Goal: Communication & Community: Answer question/provide support

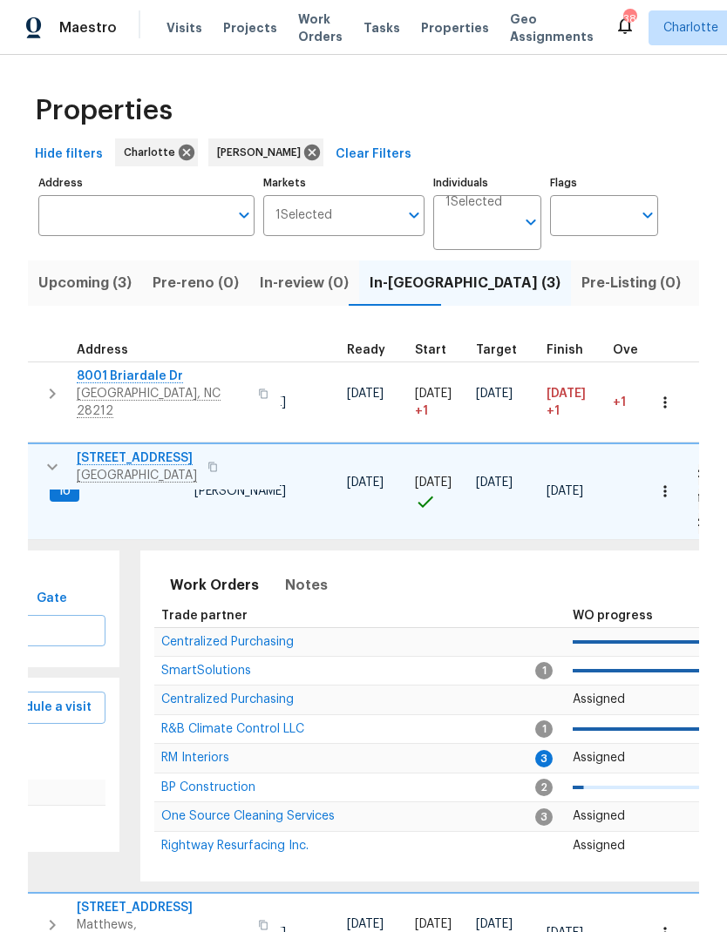
scroll to position [0, 239]
click at [217, 752] on span "RM Interiors" at bounding box center [195, 758] width 68 height 12
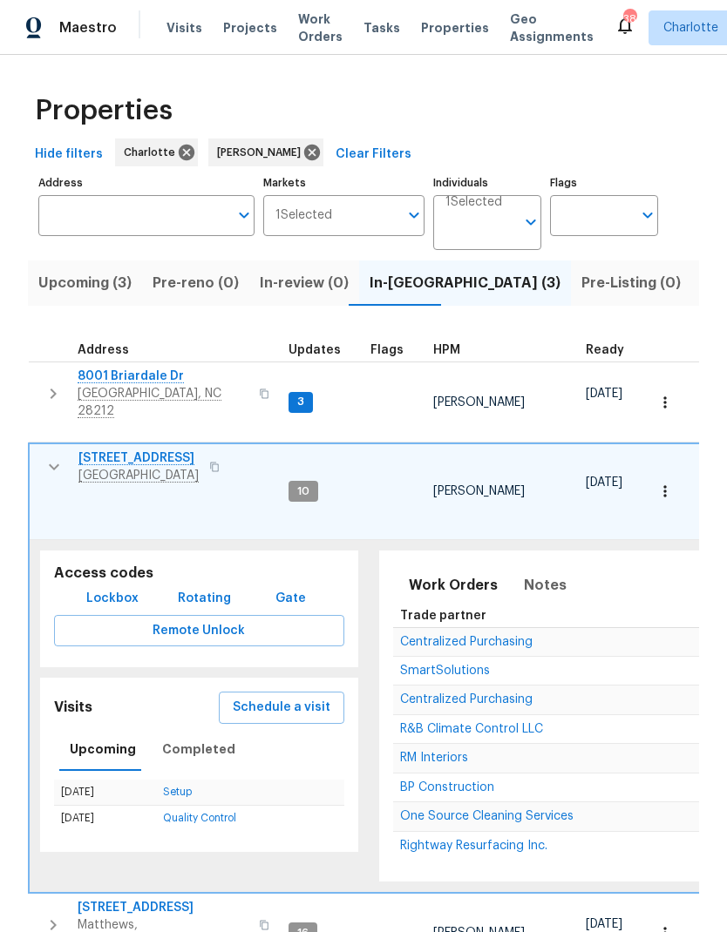
scroll to position [14, 0]
click at [52, 457] on icon "button" at bounding box center [54, 467] width 21 height 21
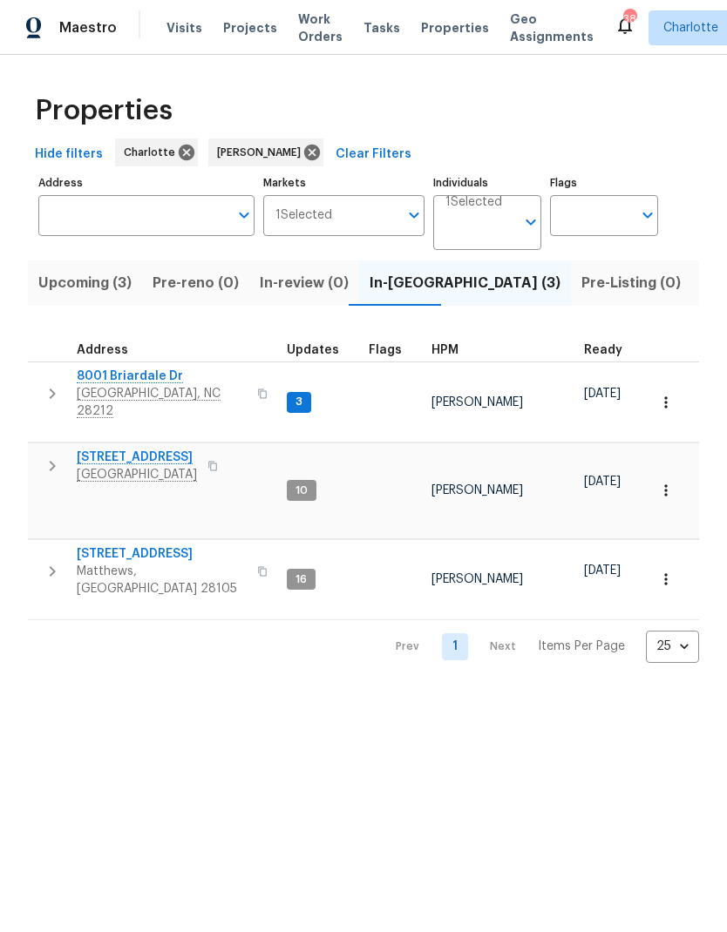
click at [51, 383] on icon "button" at bounding box center [52, 393] width 21 height 21
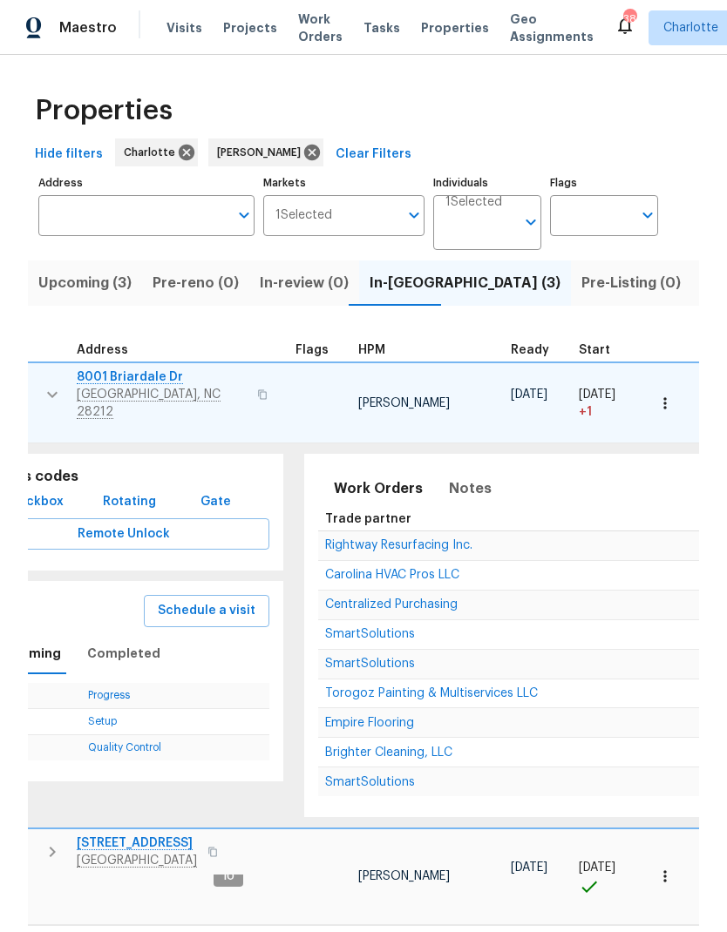
scroll to position [14, 223]
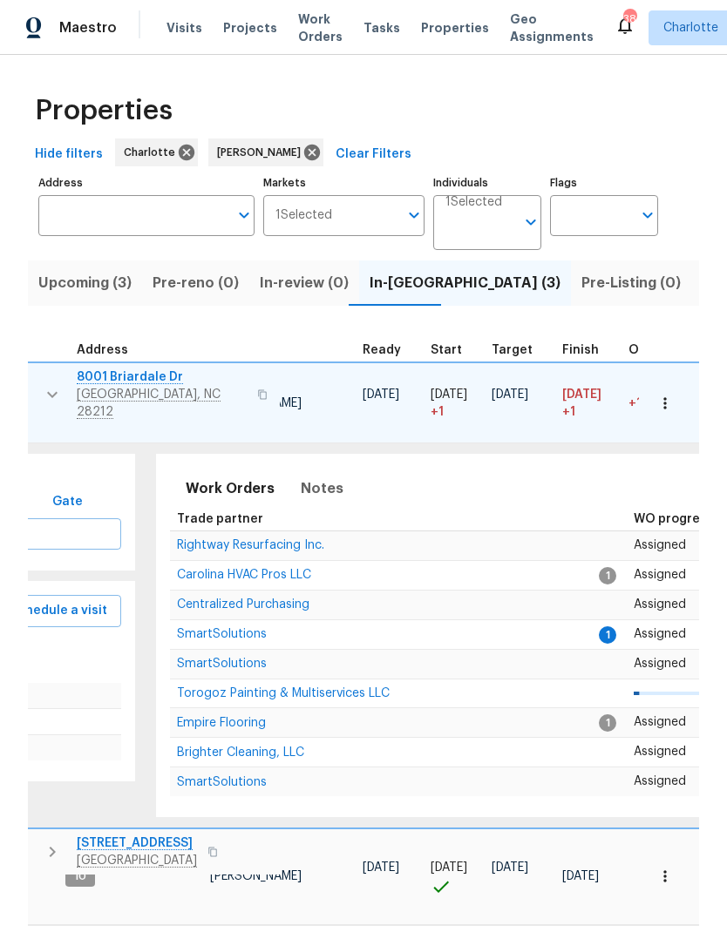
click at [244, 628] on span "SmartSolutions" at bounding box center [222, 634] width 90 height 12
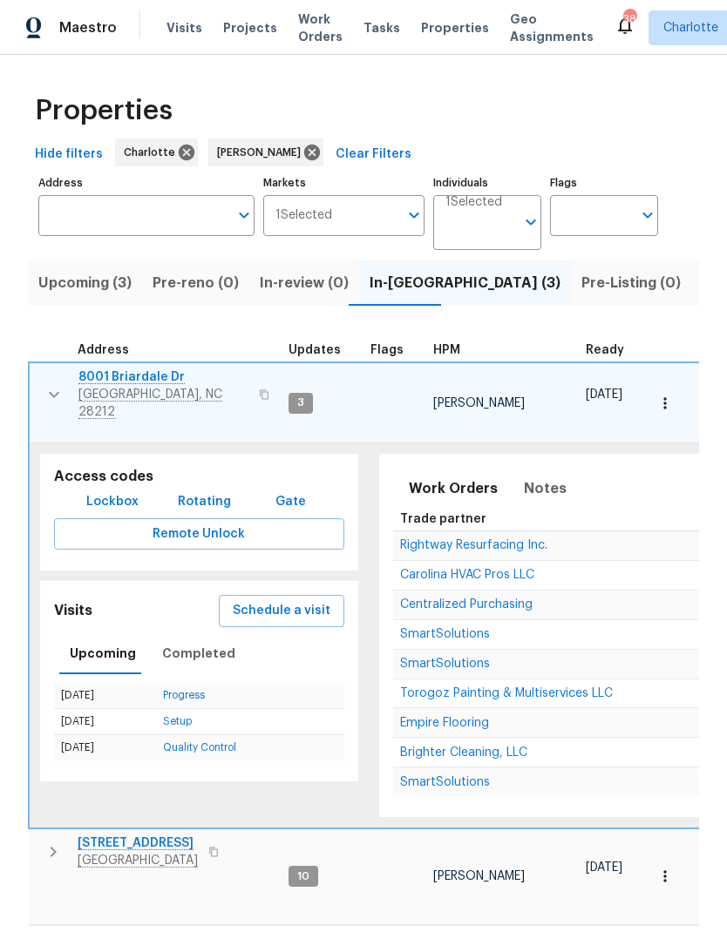
scroll to position [0, 0]
click at [54, 384] on icon "button" at bounding box center [54, 394] width 21 height 21
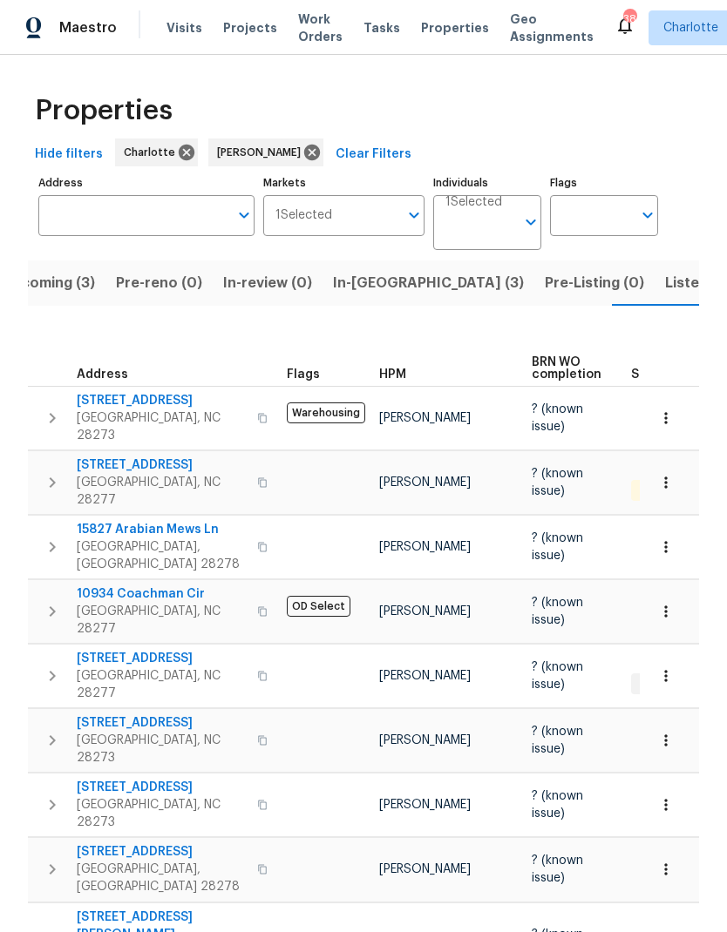
scroll to position [30, 0]
click at [380, 261] on button "In-[GEOGRAPHIC_DATA] (3)" at bounding box center [428, 283] width 212 height 45
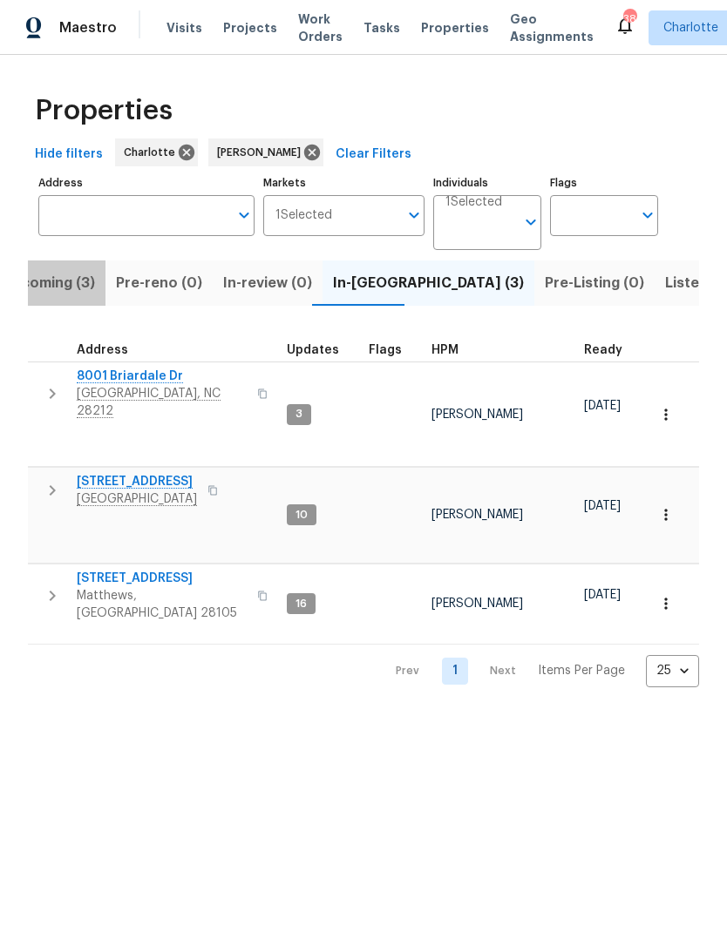
click at [67, 294] on span "Upcoming (3)" at bounding box center [48, 283] width 93 height 24
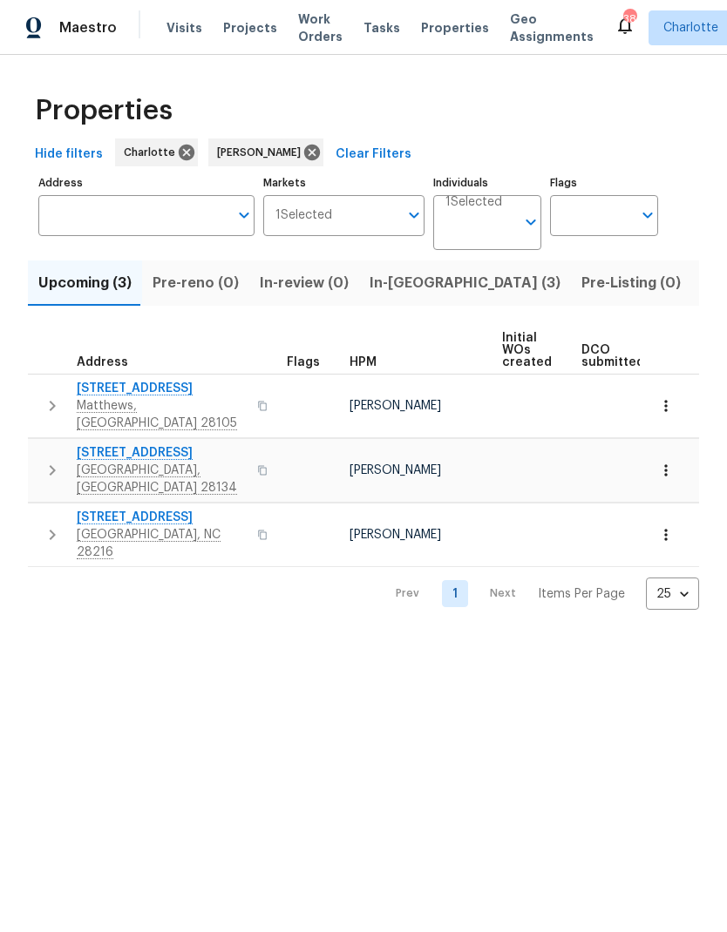
click at [666, 408] on icon "button" at bounding box center [665, 405] width 17 height 17
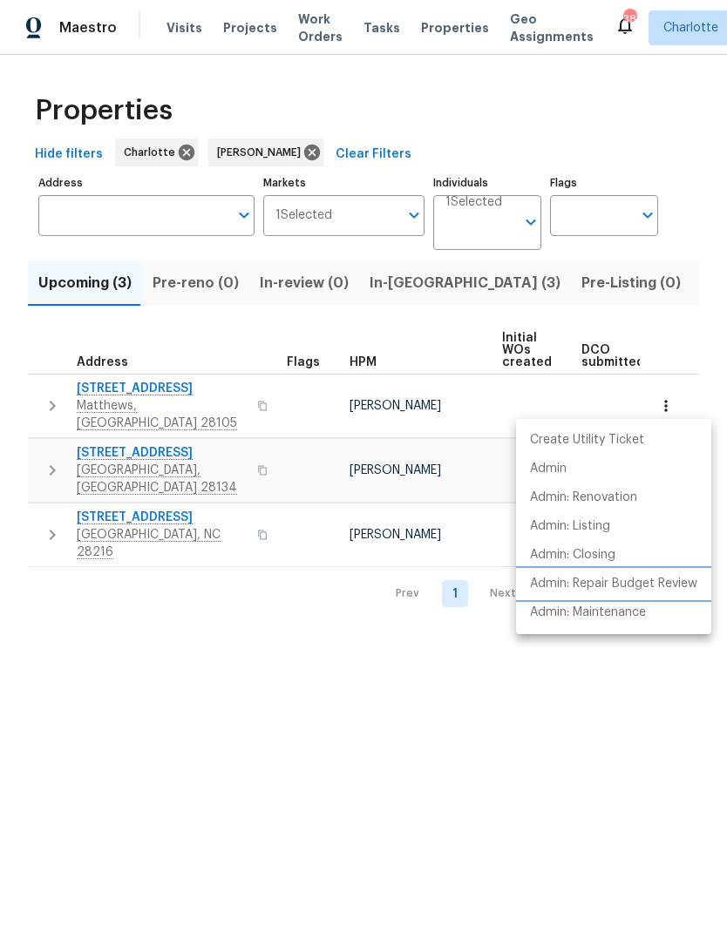
click at [639, 584] on p "Admin: Repair Budget Review" at bounding box center [613, 584] width 167 height 18
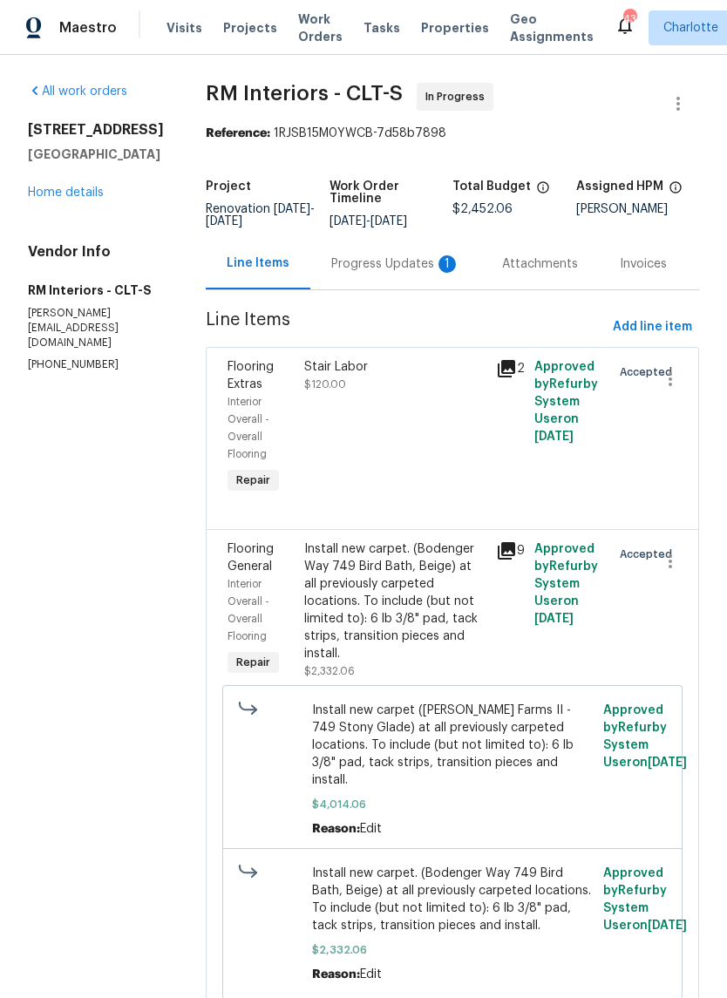
click at [411, 273] on div "Progress Updates 1" at bounding box center [395, 263] width 129 height 17
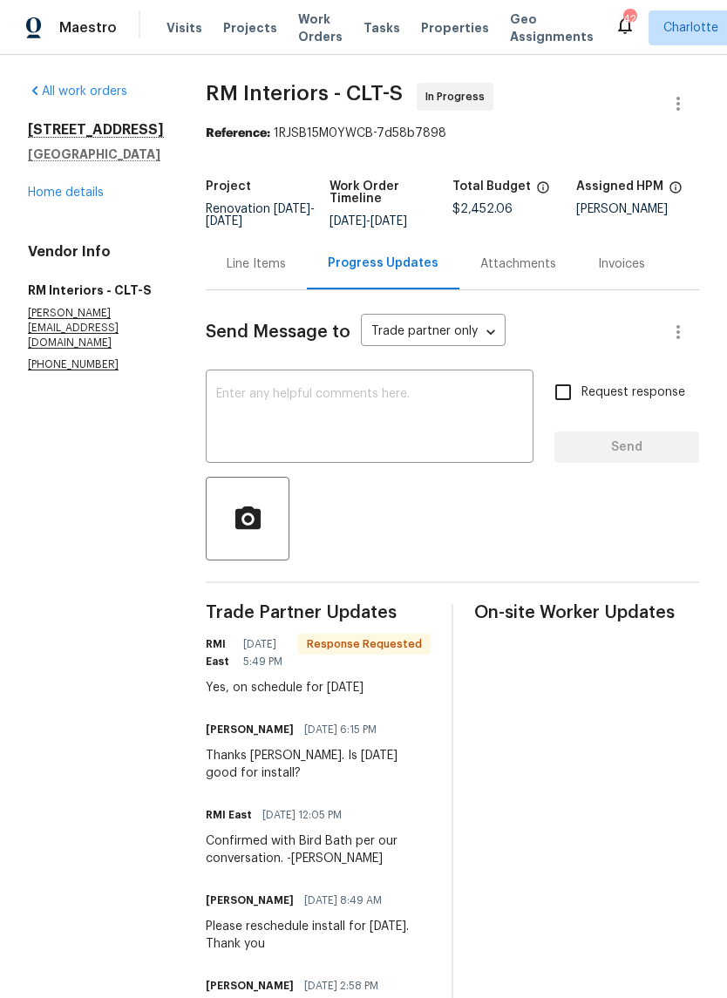
click at [416, 434] on textarea at bounding box center [369, 418] width 307 height 61
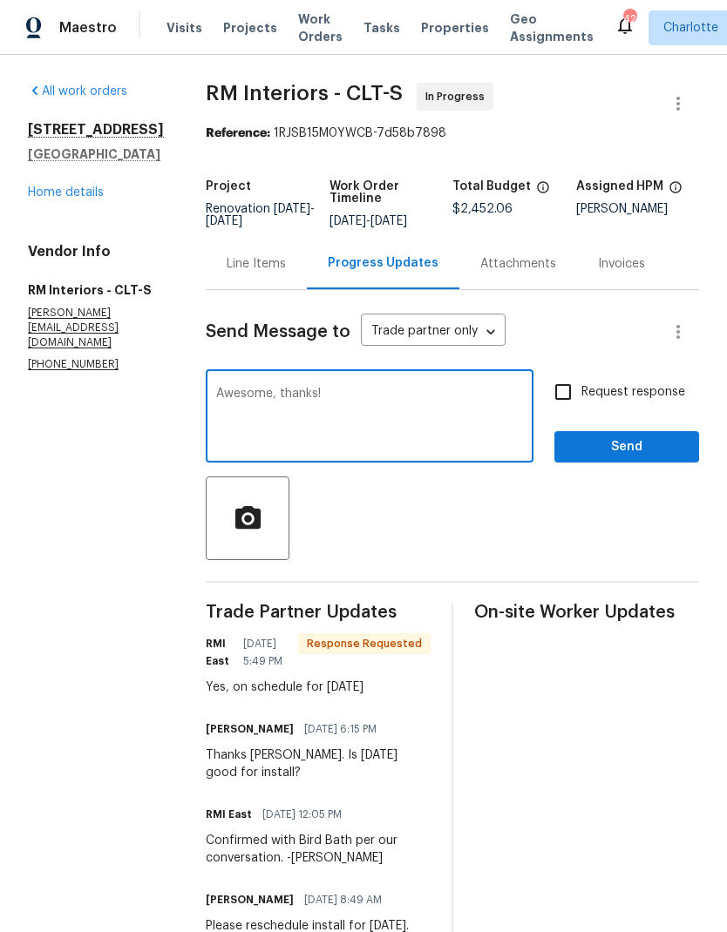
type textarea "Awesome, thanks!"
click at [631, 458] on span "Send" at bounding box center [626, 448] width 117 height 22
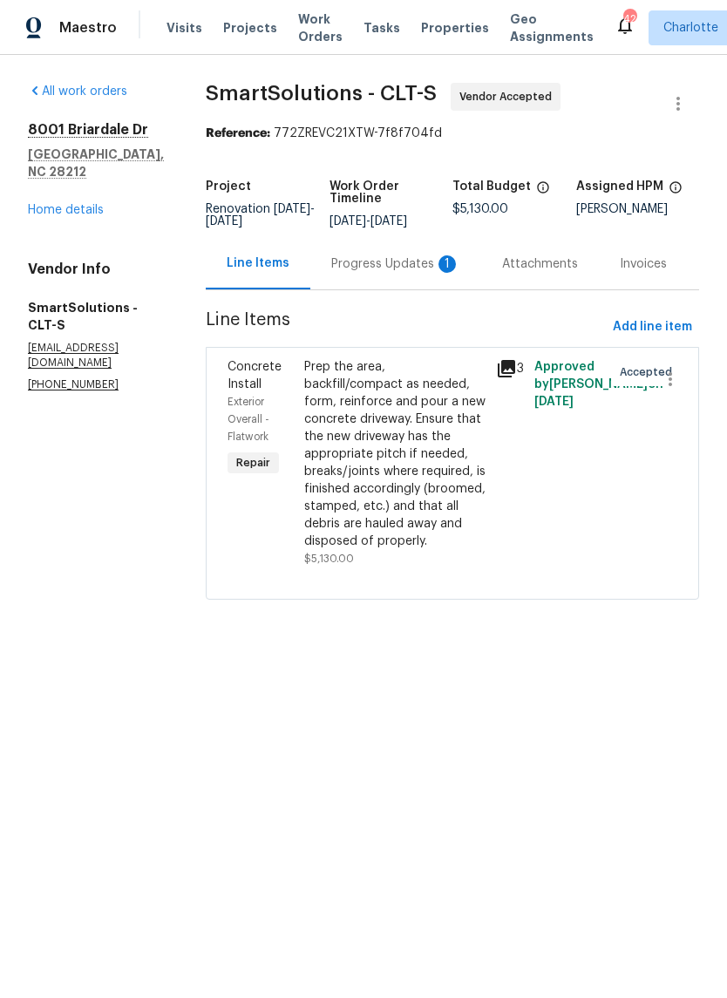
click at [420, 273] on div "Progress Updates 1" at bounding box center [395, 263] width 129 height 17
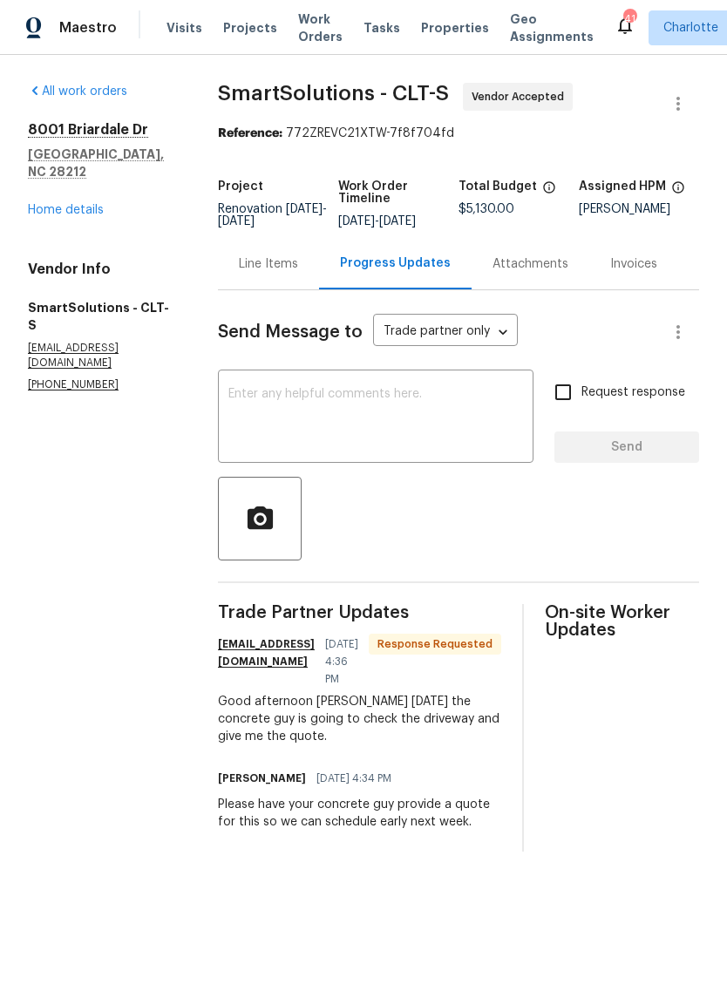
click at [425, 430] on textarea at bounding box center [375, 418] width 295 height 61
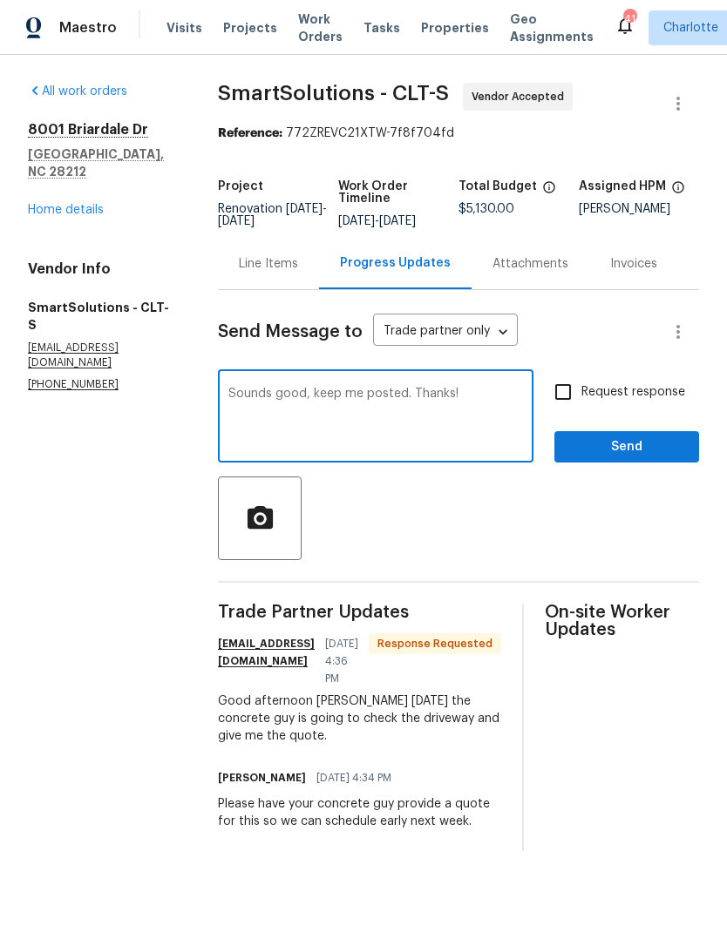
type textarea "Sounds good, keep me posted. Thanks!"
click at [573, 409] on input "Request response" at bounding box center [563, 392] width 37 height 37
checkbox input "true"
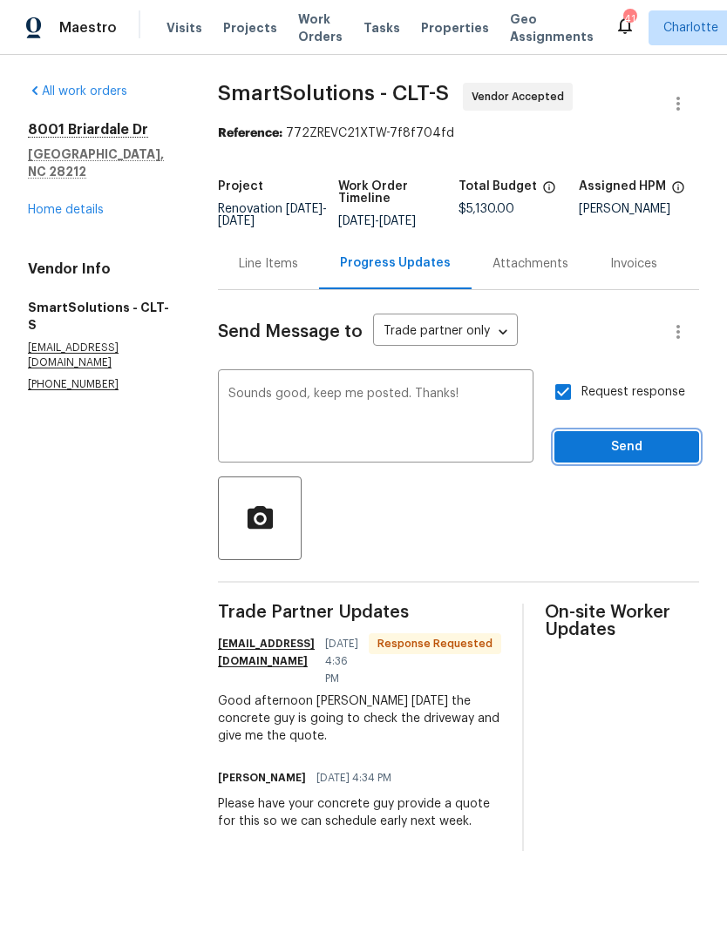
click at [615, 458] on span "Send" at bounding box center [626, 448] width 117 height 22
